Goal: Find contact information: Find contact information

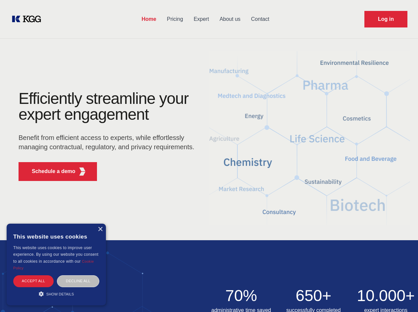
click at [209, 156] on div "Efficiently streamline your expert engagement Benefit from efficient access to …" at bounding box center [108, 139] width 201 height 96
click at [50, 172] on p "Schedule a demo" at bounding box center [54, 172] width 44 height 8
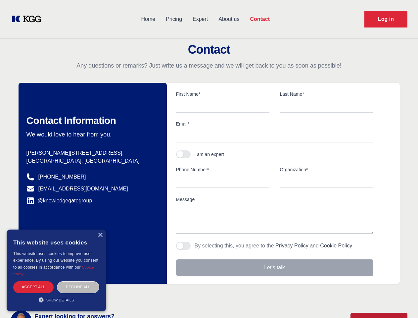
click at [100, 229] on div "× This website uses cookies This website uses cookies to improve user experienc…" at bounding box center [56, 270] width 99 height 82
click at [33, 281] on div "Accept all" at bounding box center [33, 287] width 40 height 12
click at [78, 281] on div "Decline all" at bounding box center [78, 287] width 42 height 12
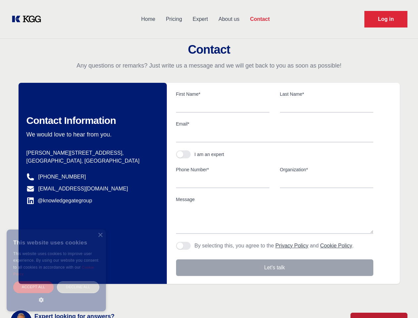
click at [56, 294] on main "Contact Any questions or remarks? Just write us a message and we will get back …" at bounding box center [209, 172] width 418 height 345
